Goal: Communication & Community: Answer question/provide support

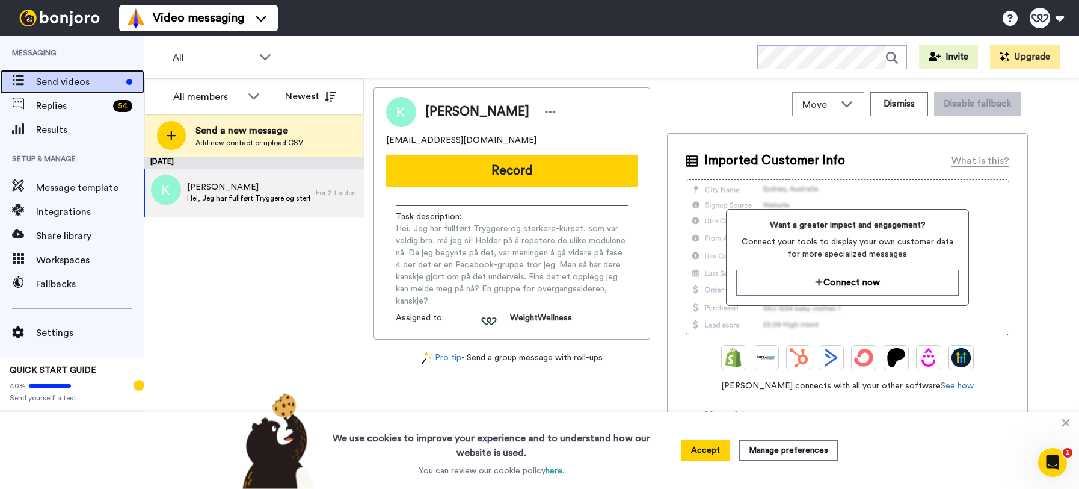
click at [71, 78] on span "Send videos" at bounding box center [78, 82] width 85 height 14
click at [52, 100] on span "Replies" at bounding box center [72, 106] width 72 height 14
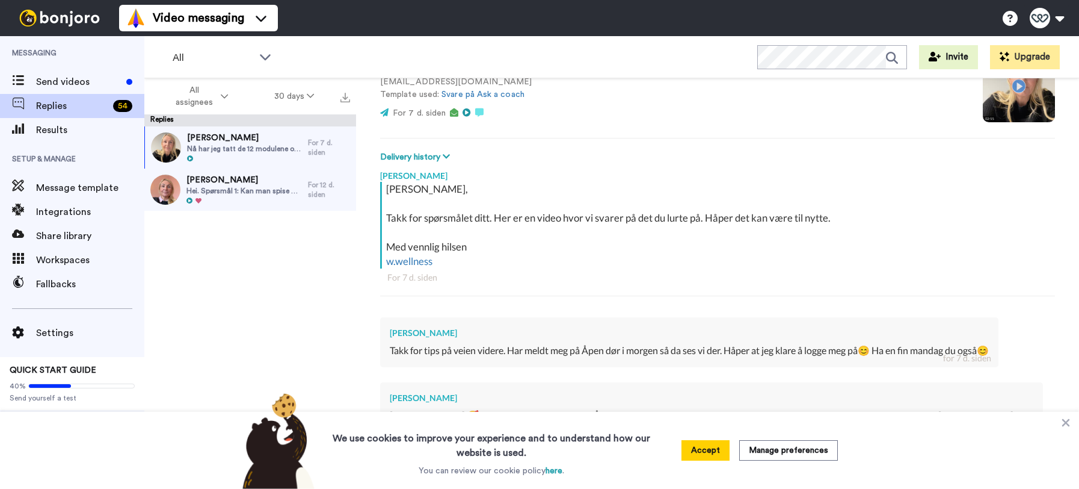
scroll to position [111, 0]
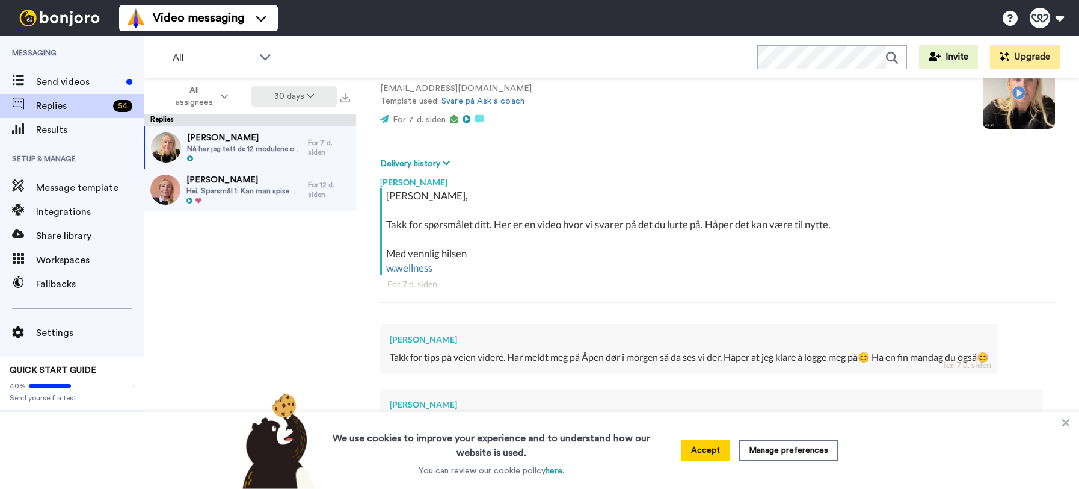
click at [310, 94] on icon at bounding box center [310, 95] width 7 height 8
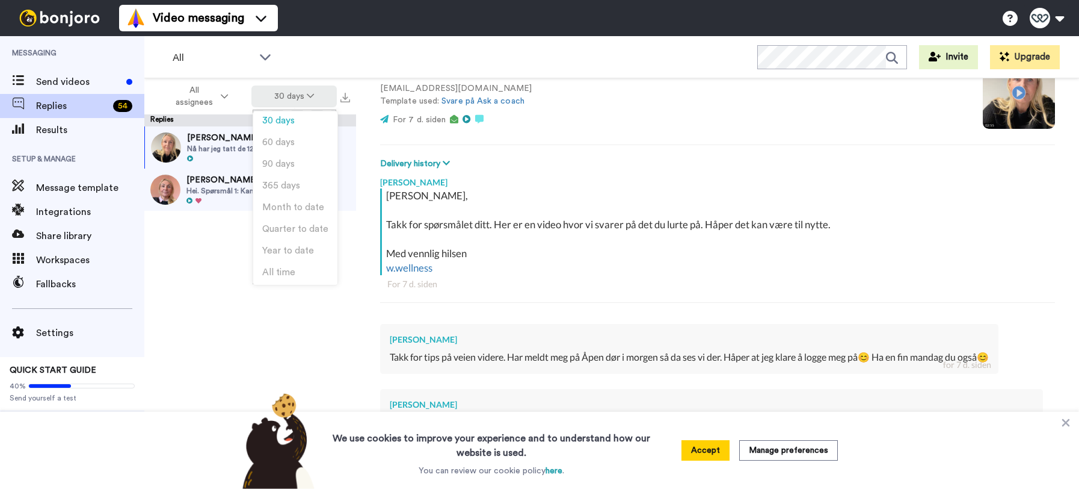
click at [310, 94] on icon at bounding box center [310, 95] width 7 height 8
click at [205, 98] on span "All assignees" at bounding box center [194, 96] width 49 height 24
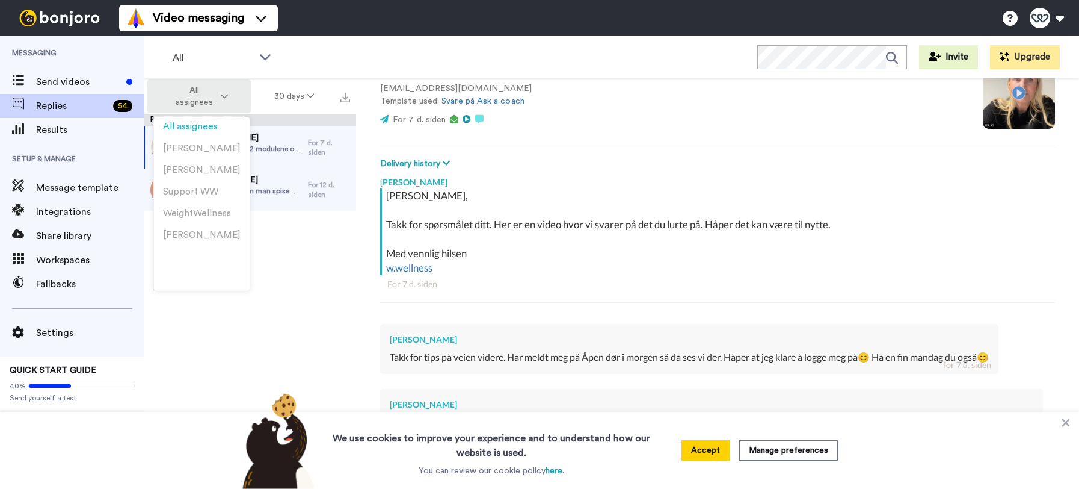
click at [203, 96] on span "All assignees" at bounding box center [194, 96] width 49 height 24
click at [274, 294] on div "Bente Riise Nå har jeg tatt de 12 modulene og jeg har jobbet mye i kursboken nå…" at bounding box center [250, 310] width 212 height 369
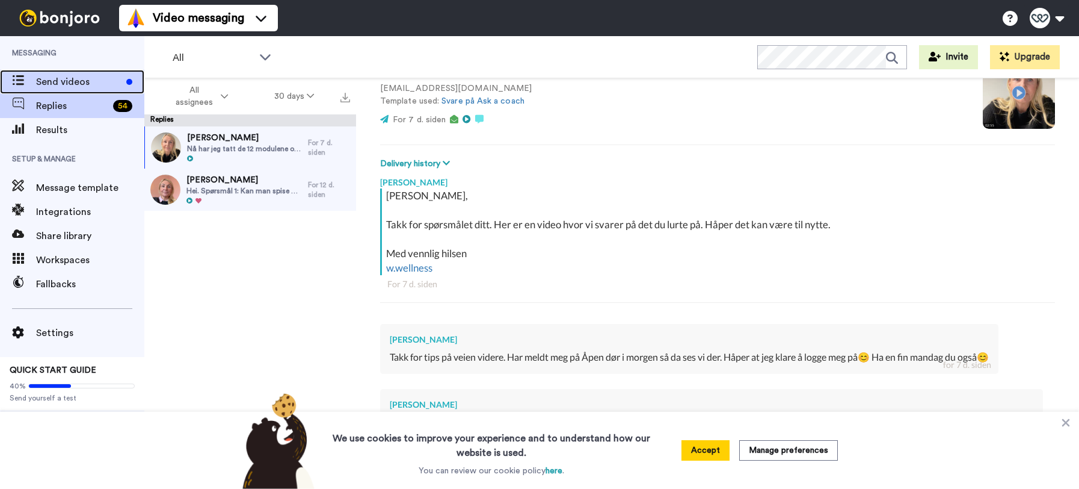
click at [82, 84] on span "Send videos" at bounding box center [78, 82] width 85 height 14
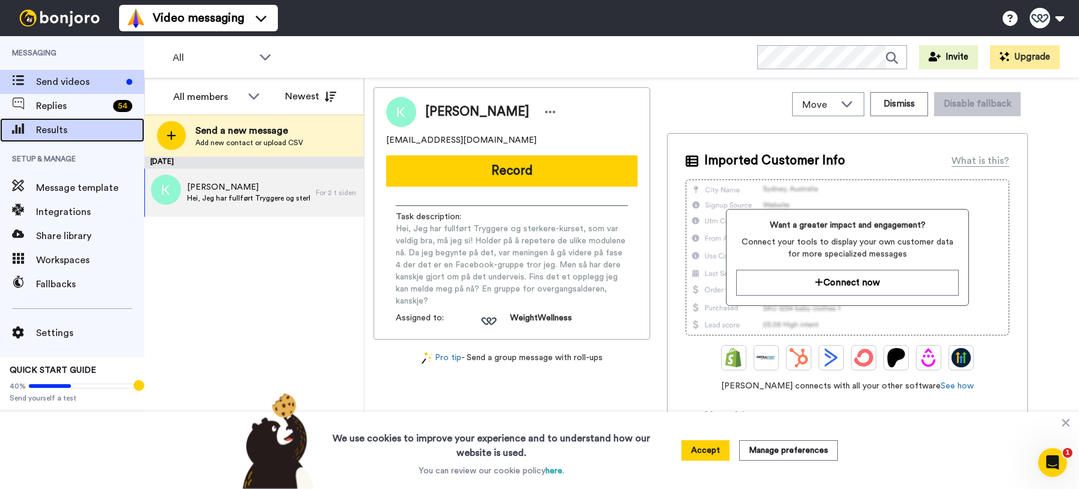
click at [47, 132] on span "Results" at bounding box center [90, 130] width 108 height 14
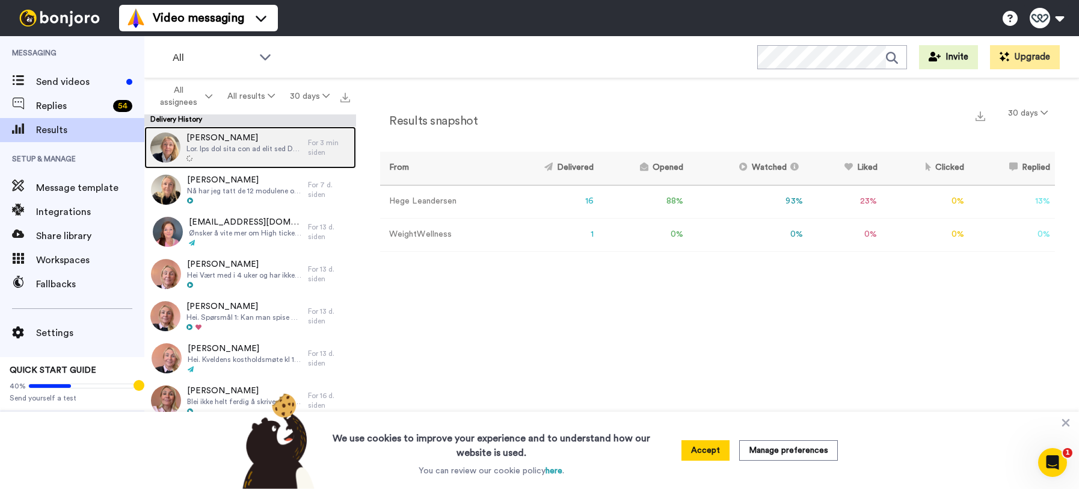
click at [226, 138] on span "[PERSON_NAME]" at bounding box center [245, 138] width 116 height 12
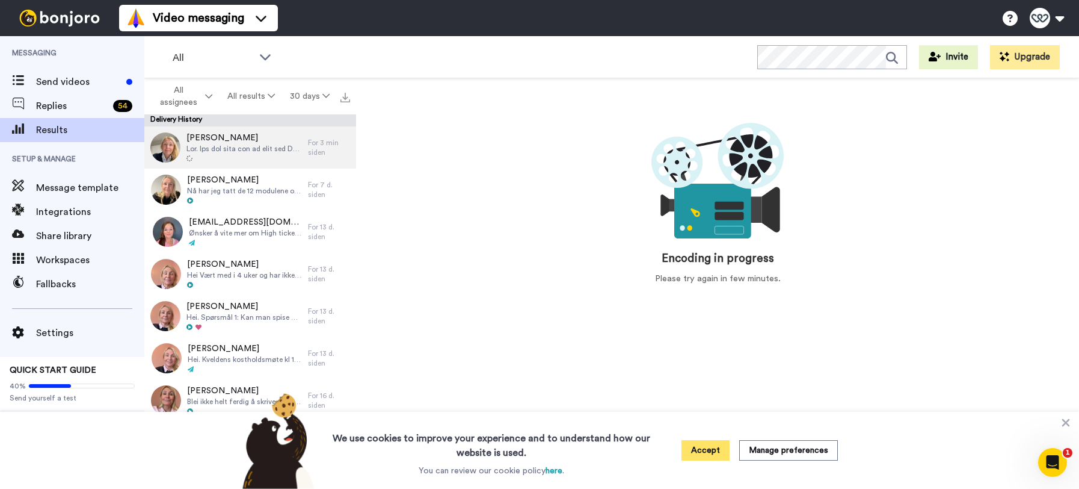
click at [708, 449] on button "Accept" at bounding box center [706, 450] width 48 height 20
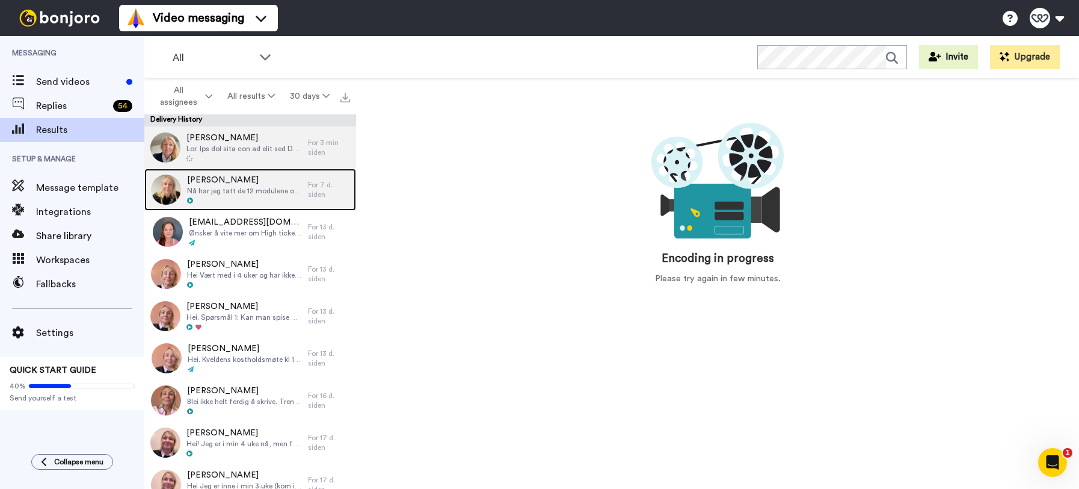
click at [209, 193] on span "Nå har jeg tatt de 12 modulene og jeg har jobbet mye i kursboken når jeg har væ…" at bounding box center [244, 191] width 115 height 10
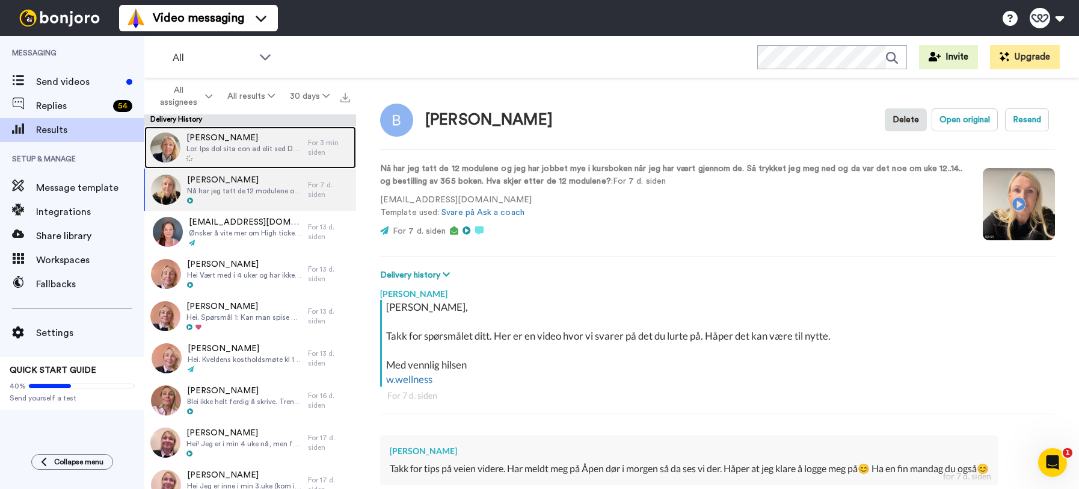
click at [219, 142] on span "[PERSON_NAME]" at bounding box center [245, 138] width 116 height 12
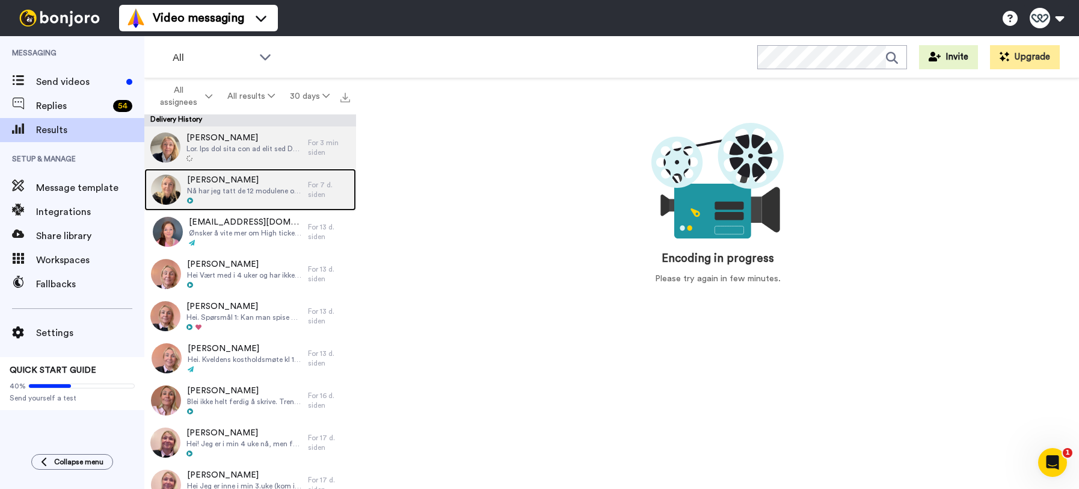
click at [221, 185] on span "[PERSON_NAME]" at bounding box center [244, 180] width 115 height 12
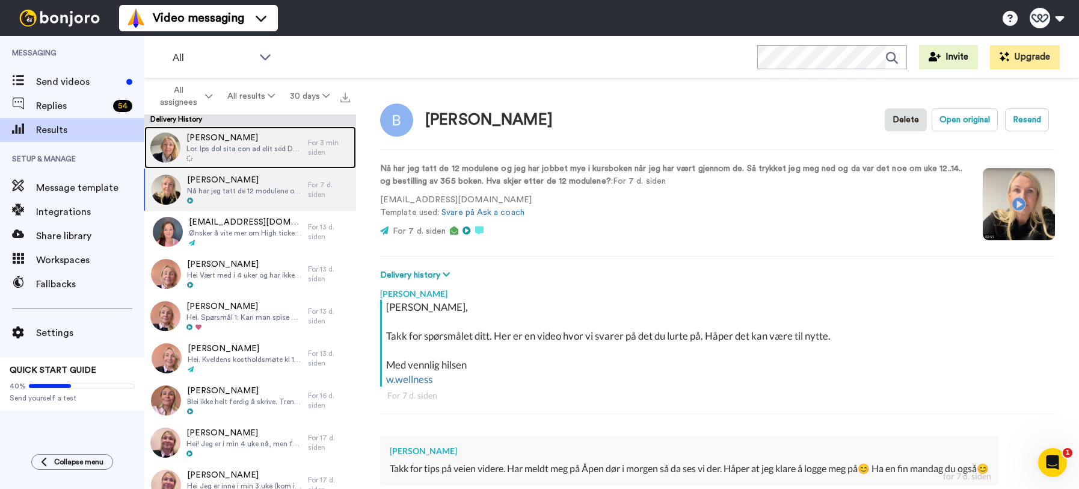
click at [204, 152] on span at bounding box center [245, 149] width 116 height 10
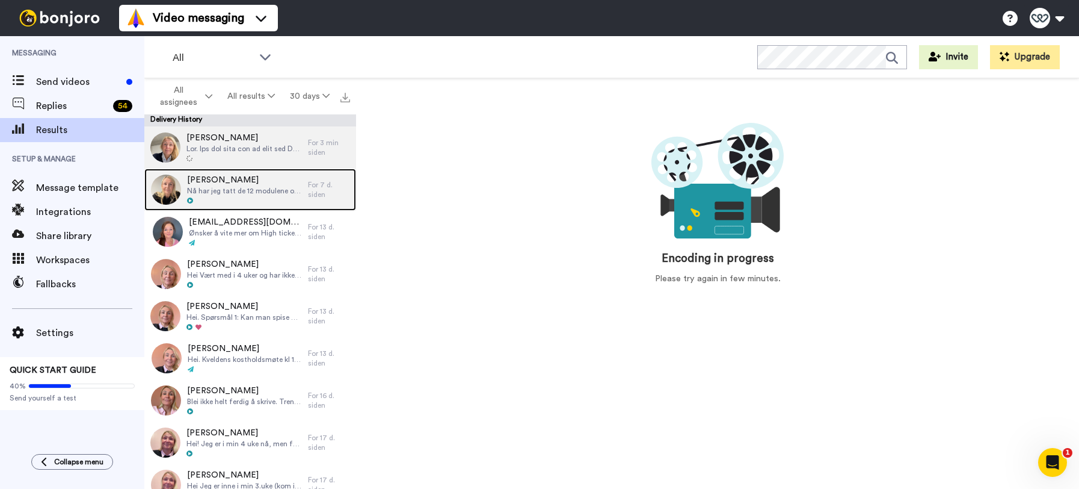
click at [215, 197] on div at bounding box center [244, 201] width 115 height 8
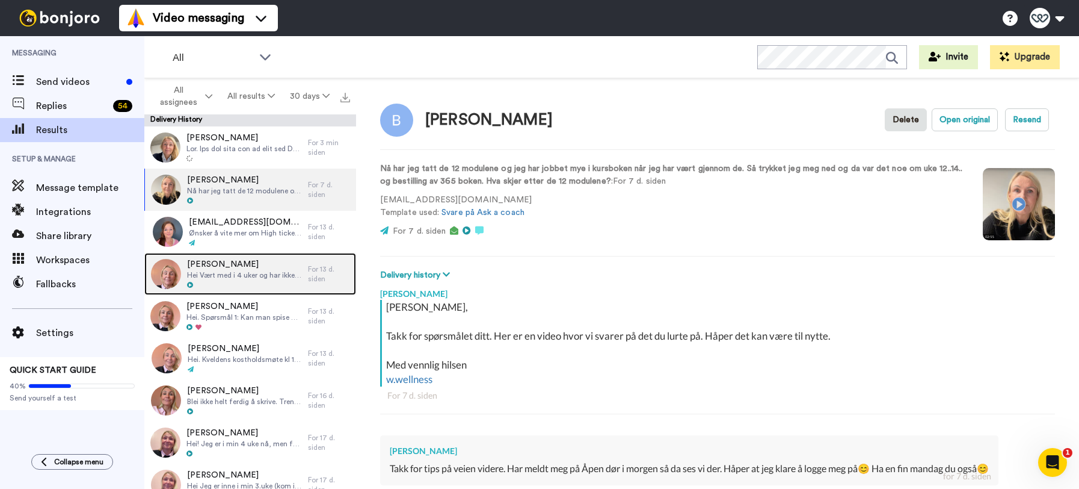
click at [215, 271] on span "Hei Vært med i 4 uker og har ikke kommet ordentlig i gang. Trenger inspirasjon …" at bounding box center [244, 275] width 115 height 10
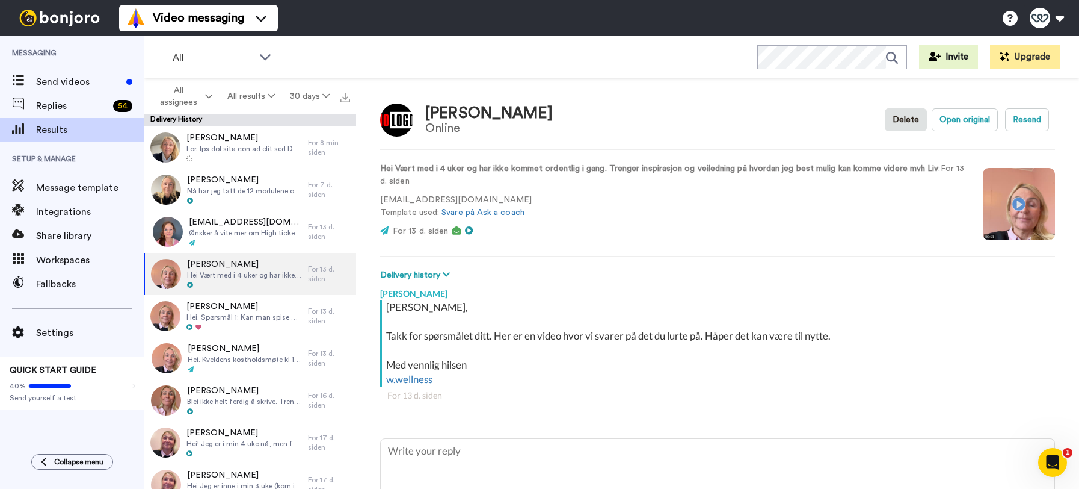
type textarea "x"
